Goal: Information Seeking & Learning: Check status

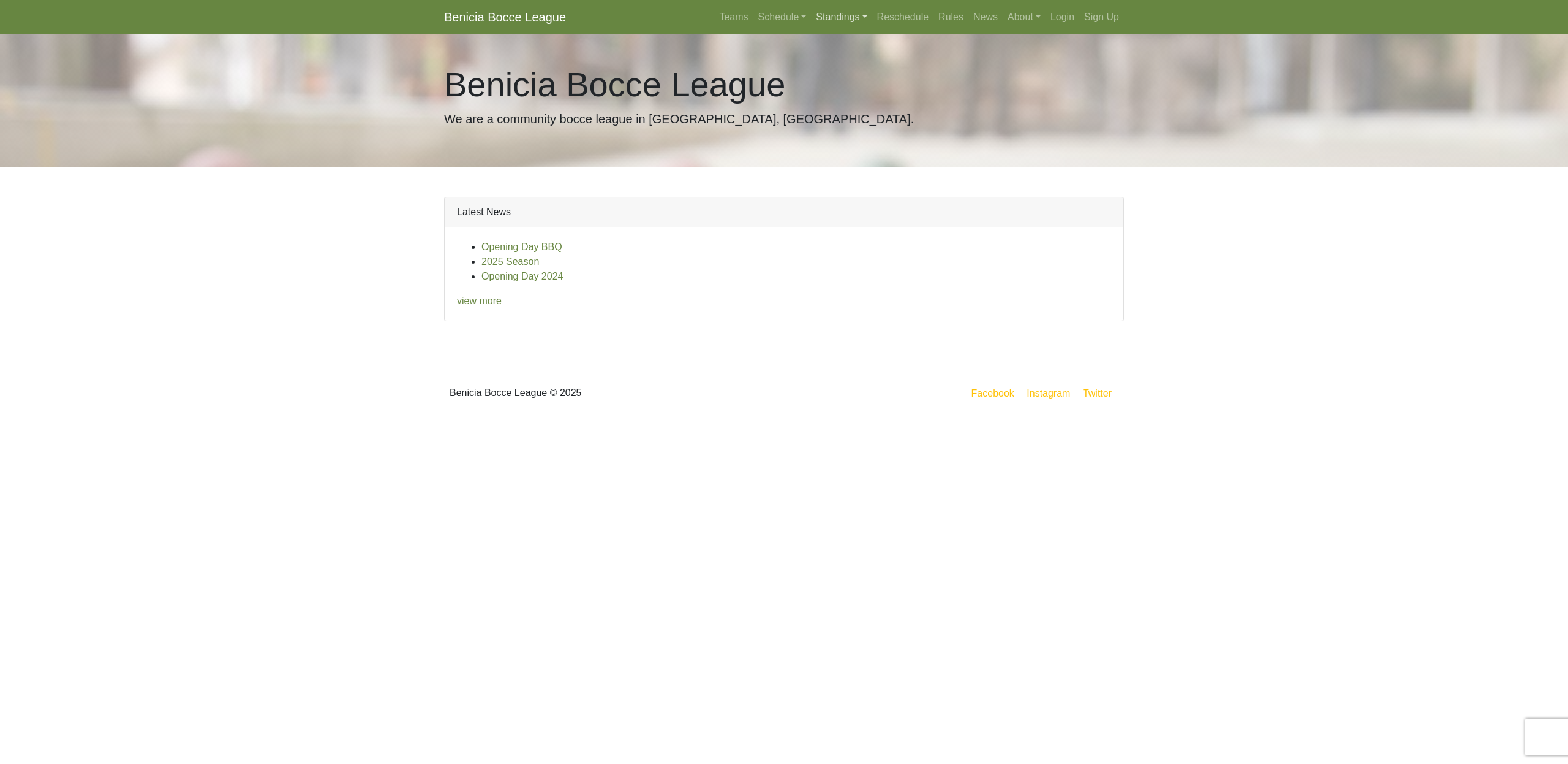
click at [837, 19] on link "Standings" at bounding box center [842, 17] width 61 height 25
click at [855, 106] on link "[DATE] Night" at bounding box center [861, 104] width 99 height 19
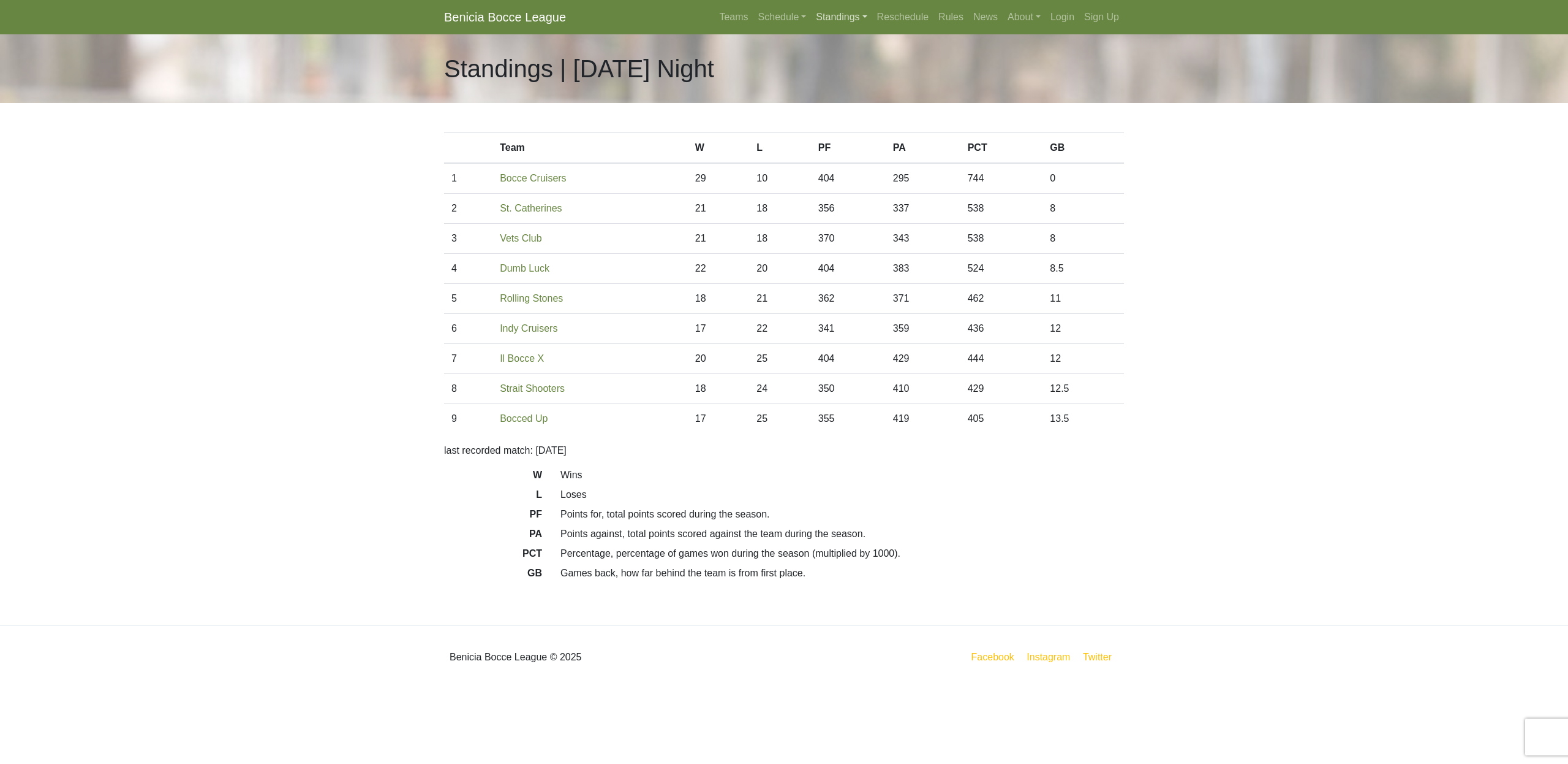
click at [839, 19] on link "Standings" at bounding box center [842, 17] width 61 height 25
click at [857, 164] on link "[DATE] Night" at bounding box center [861, 163] width 99 height 19
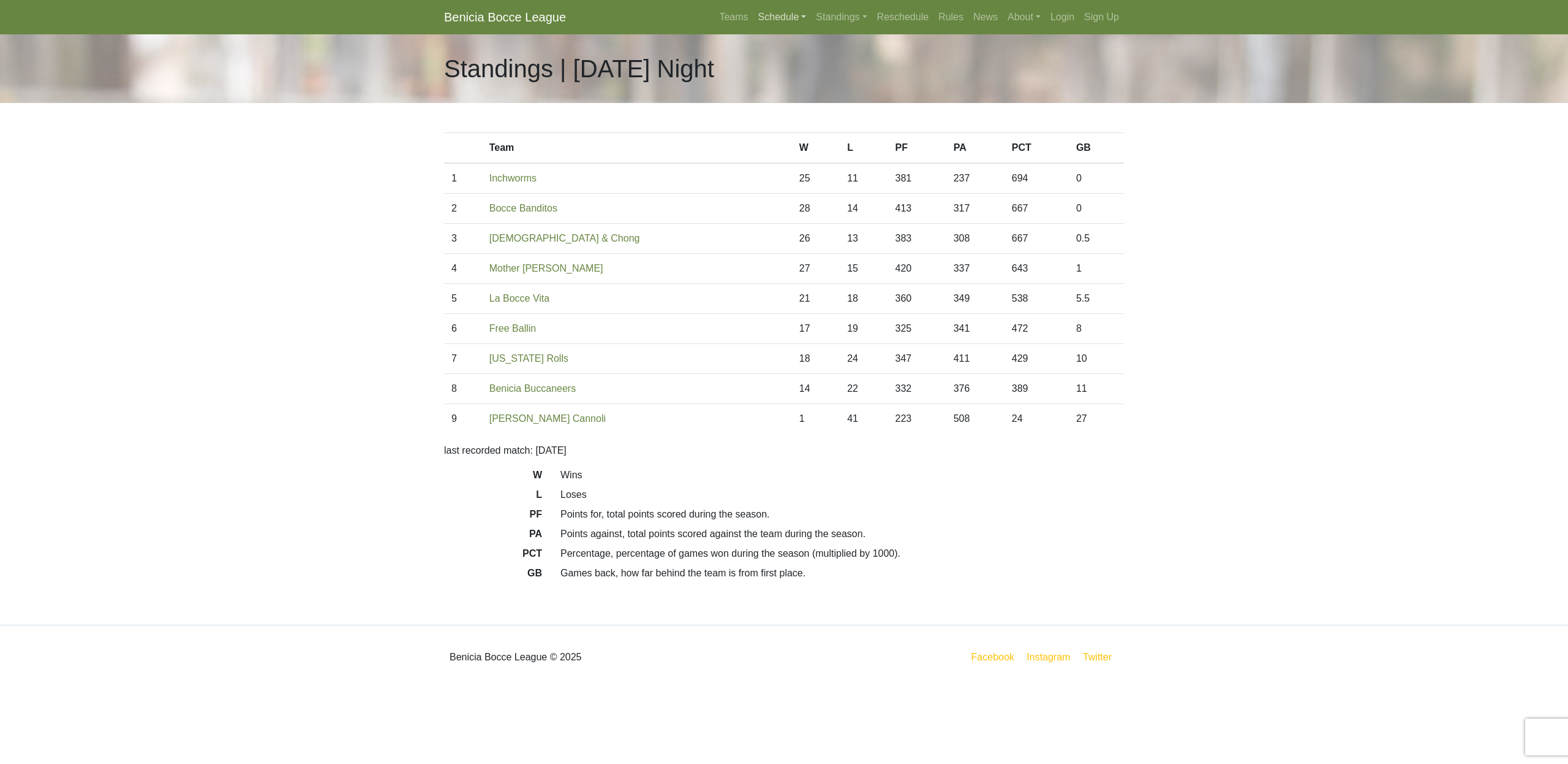
click at [761, 16] on link "Schedule" at bounding box center [782, 17] width 58 height 25
click at [776, 161] on link "[DATE] Night" at bounding box center [804, 163] width 99 height 19
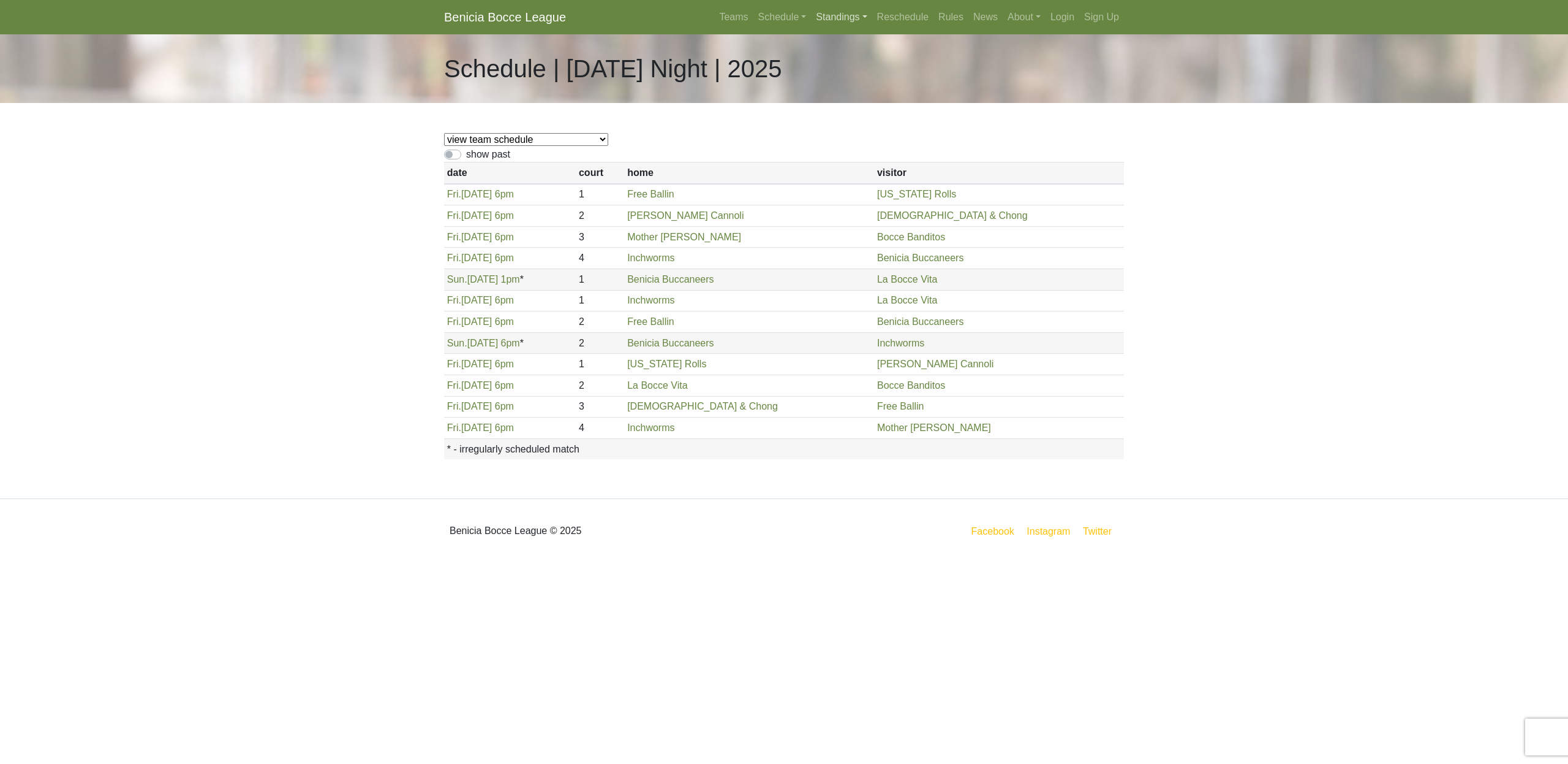
click at [832, 22] on link "Standings" at bounding box center [842, 17] width 61 height 25
click at [849, 165] on link "[DATE] Night" at bounding box center [861, 163] width 99 height 19
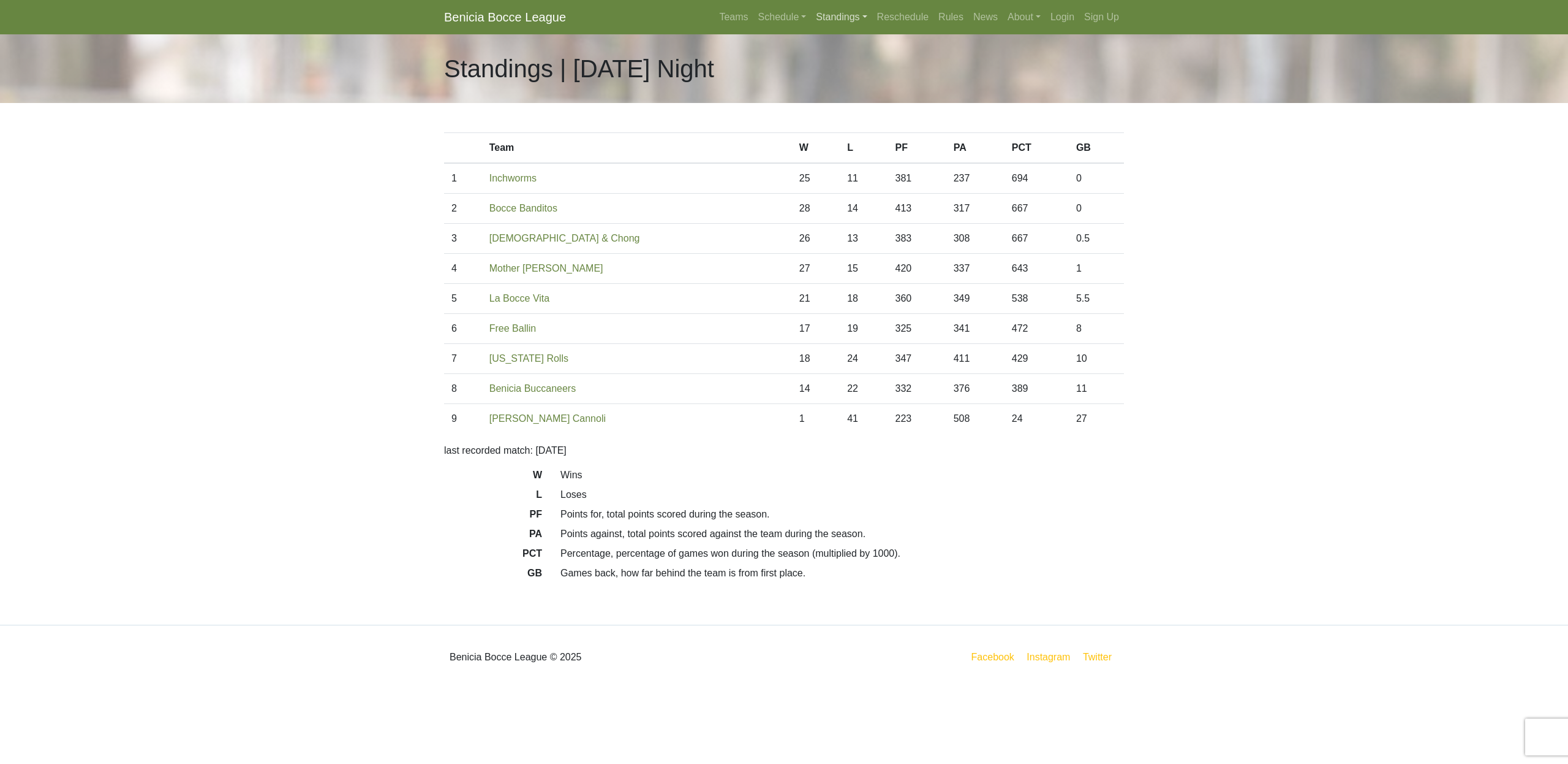
click at [825, 14] on link "Standings" at bounding box center [842, 17] width 61 height 25
click at [759, 19] on link "Schedule" at bounding box center [782, 17] width 58 height 25
click at [785, 165] on link "[DATE] Night" at bounding box center [804, 163] width 99 height 19
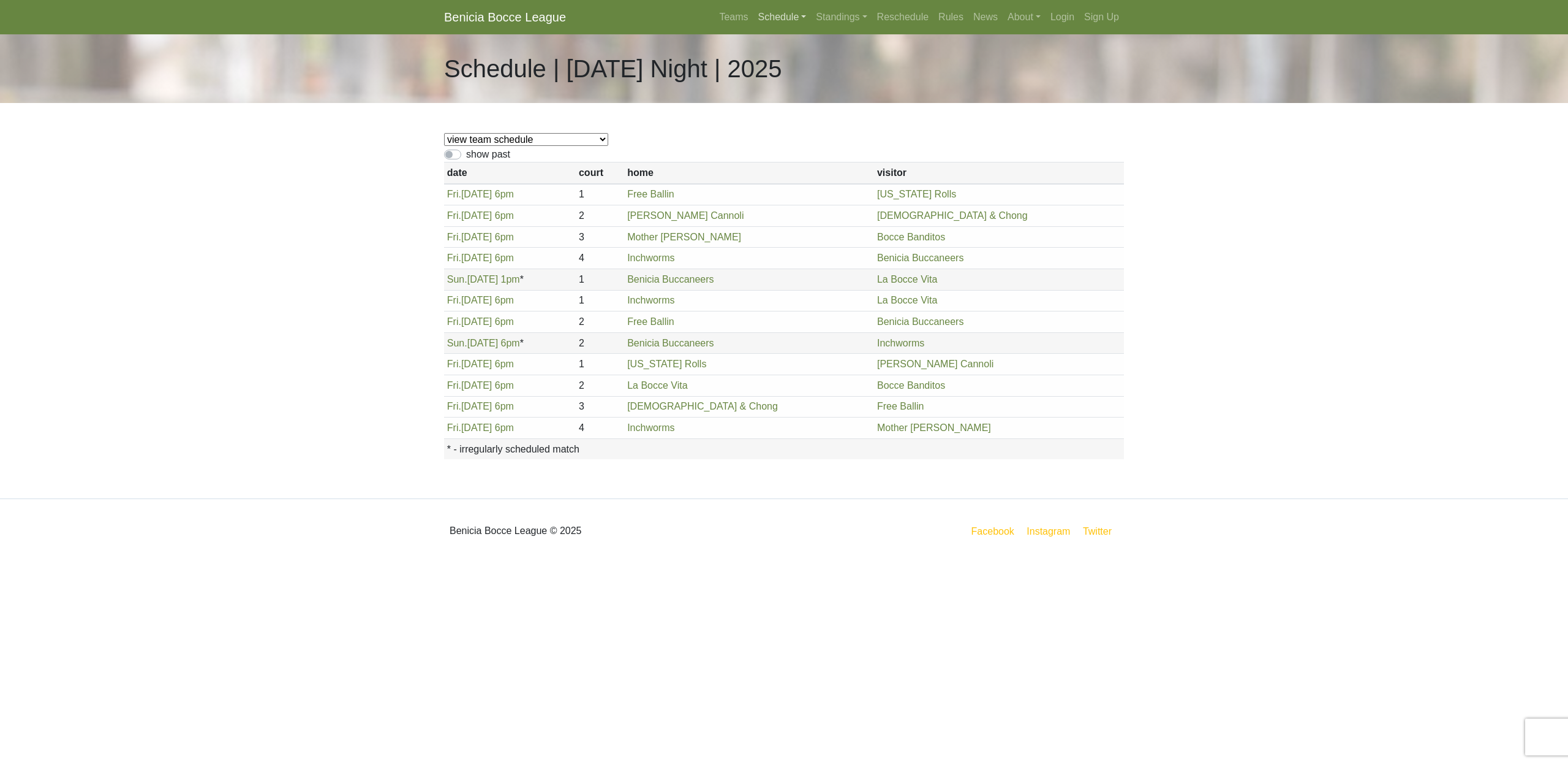
click at [773, 19] on link "Schedule" at bounding box center [782, 17] width 58 height 25
click at [779, 103] on link "[DATE] Night" at bounding box center [804, 104] width 99 height 19
